Goal: Find specific page/section

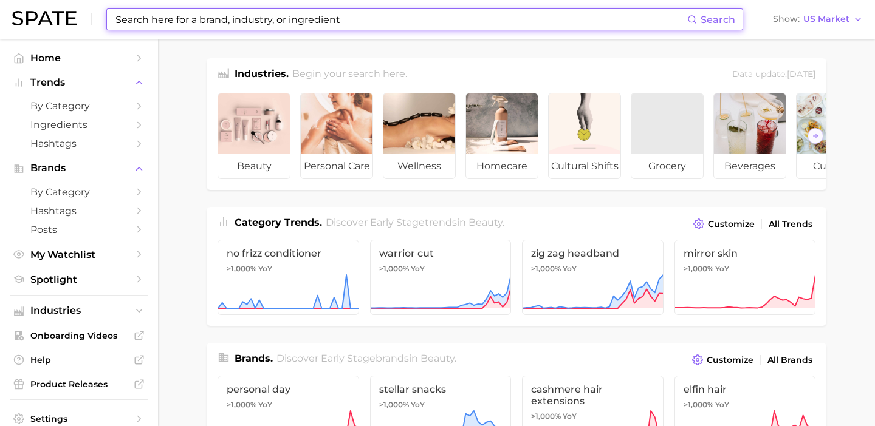
click at [345, 14] on input at bounding box center [400, 19] width 573 height 21
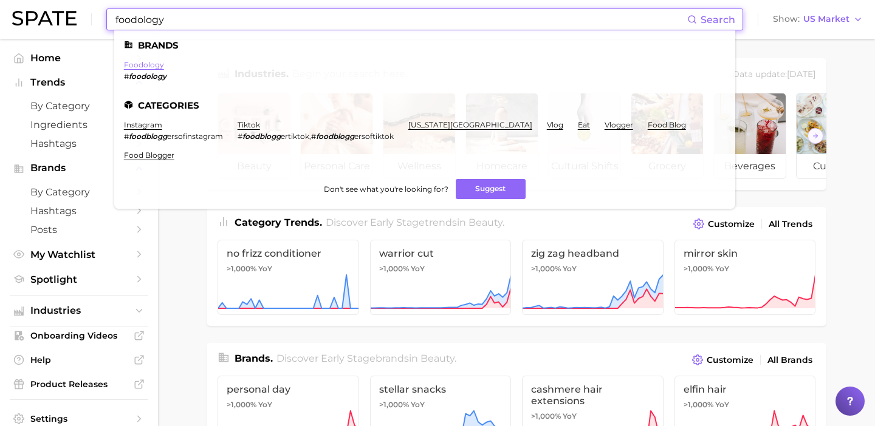
type input "foodology"
click at [150, 67] on link "foodology" at bounding box center [144, 64] width 40 height 9
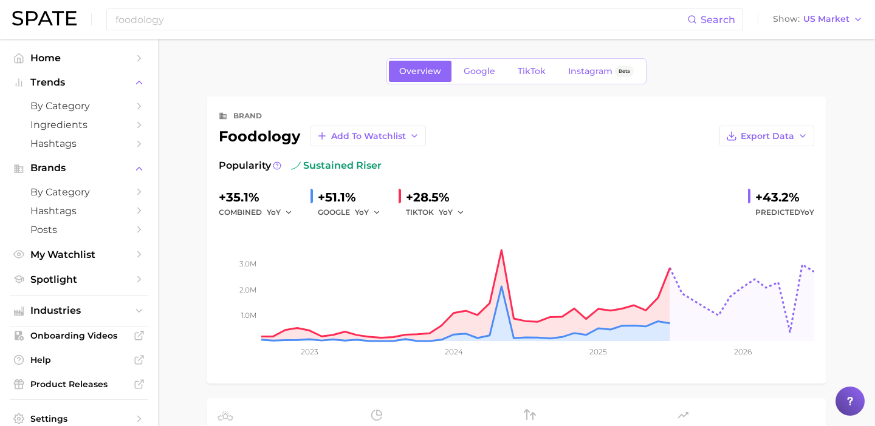
scroll to position [74, 0]
